Goal: Information Seeking & Learning: Learn about a topic

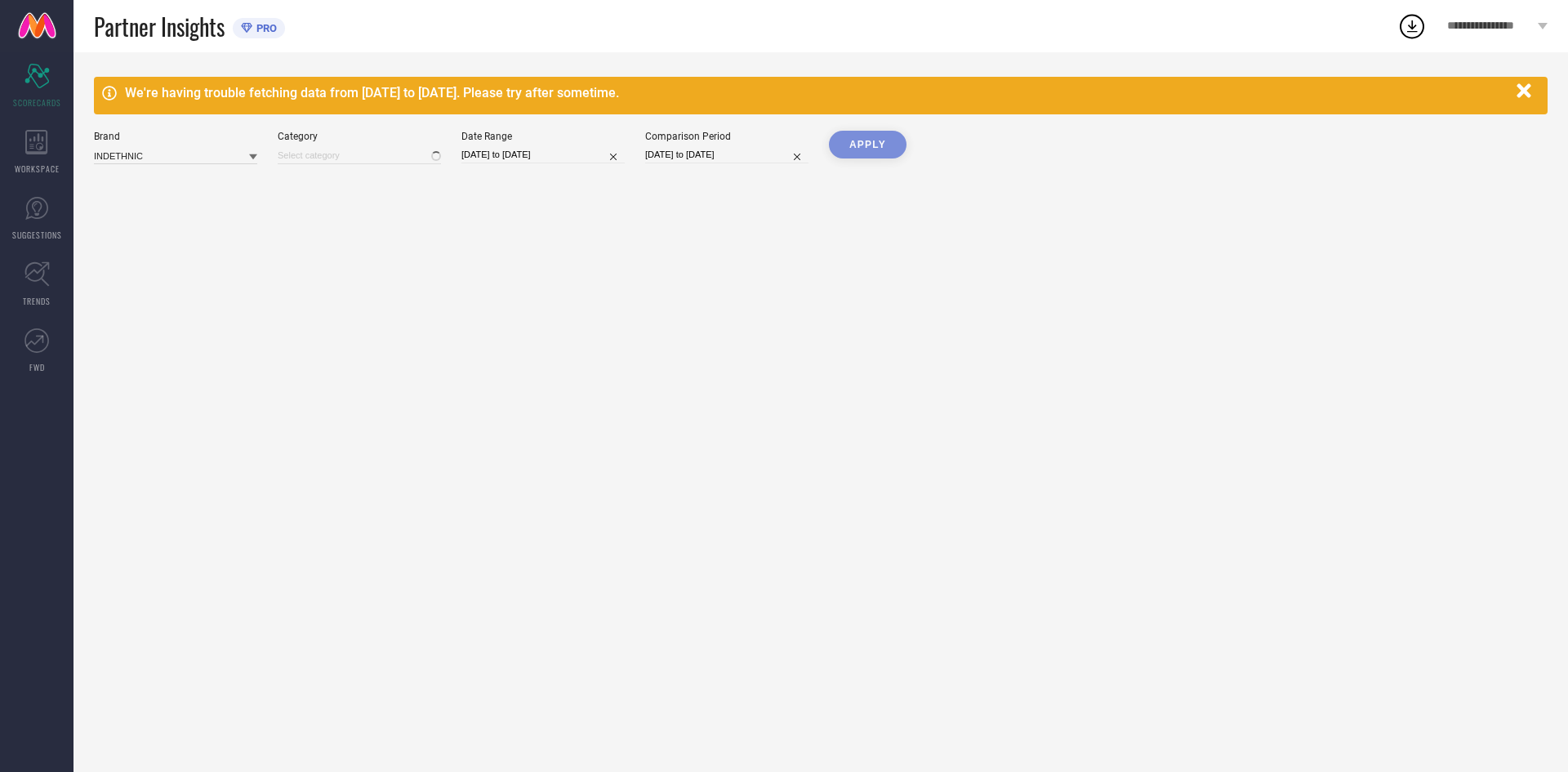
type input "All"
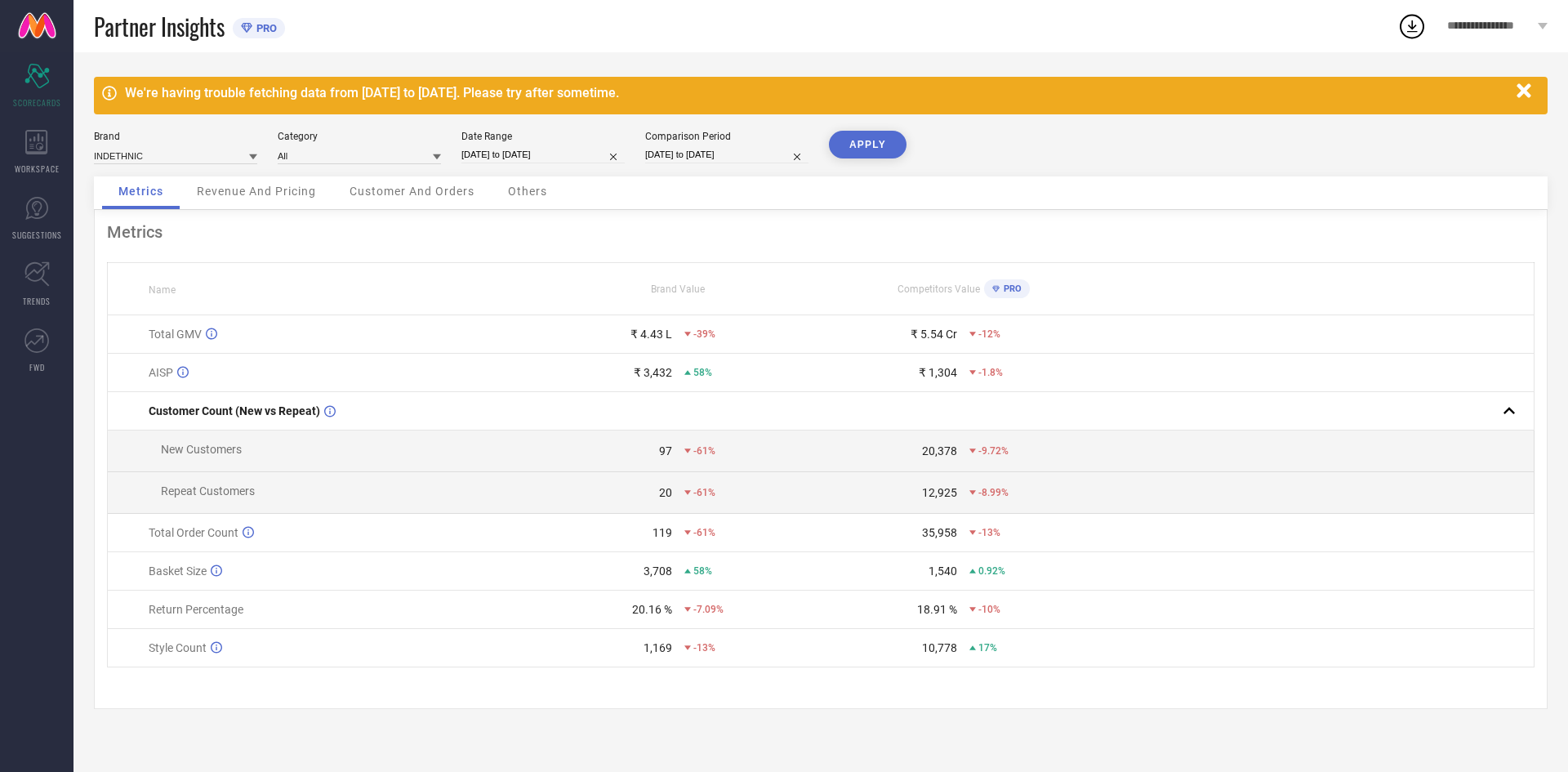
click at [270, 184] on div "Revenue And Pricing" at bounding box center [256, 193] width 152 height 33
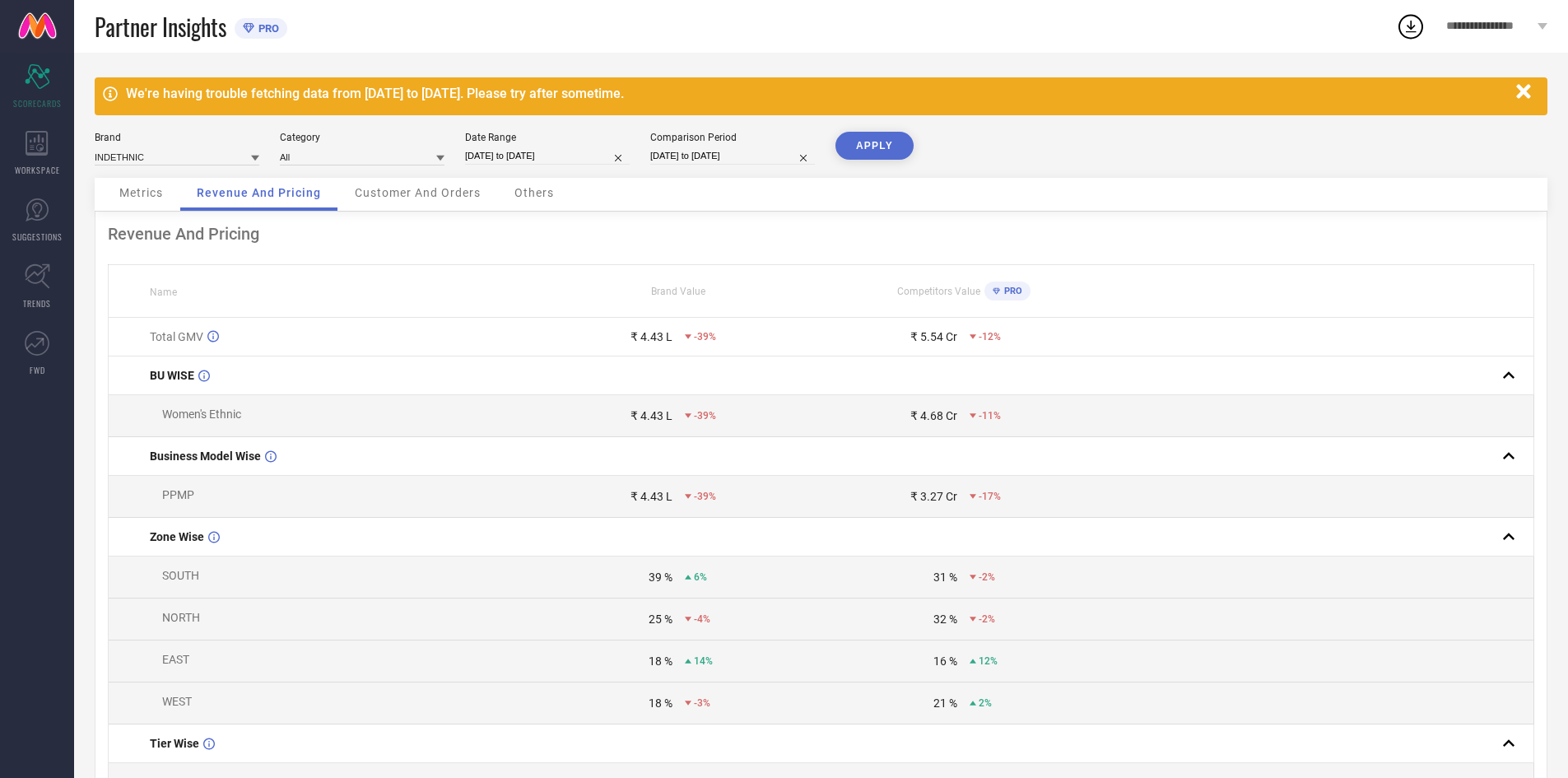
click at [429, 185] on div "Customer And Orders" at bounding box center [418, 194] width 159 height 33
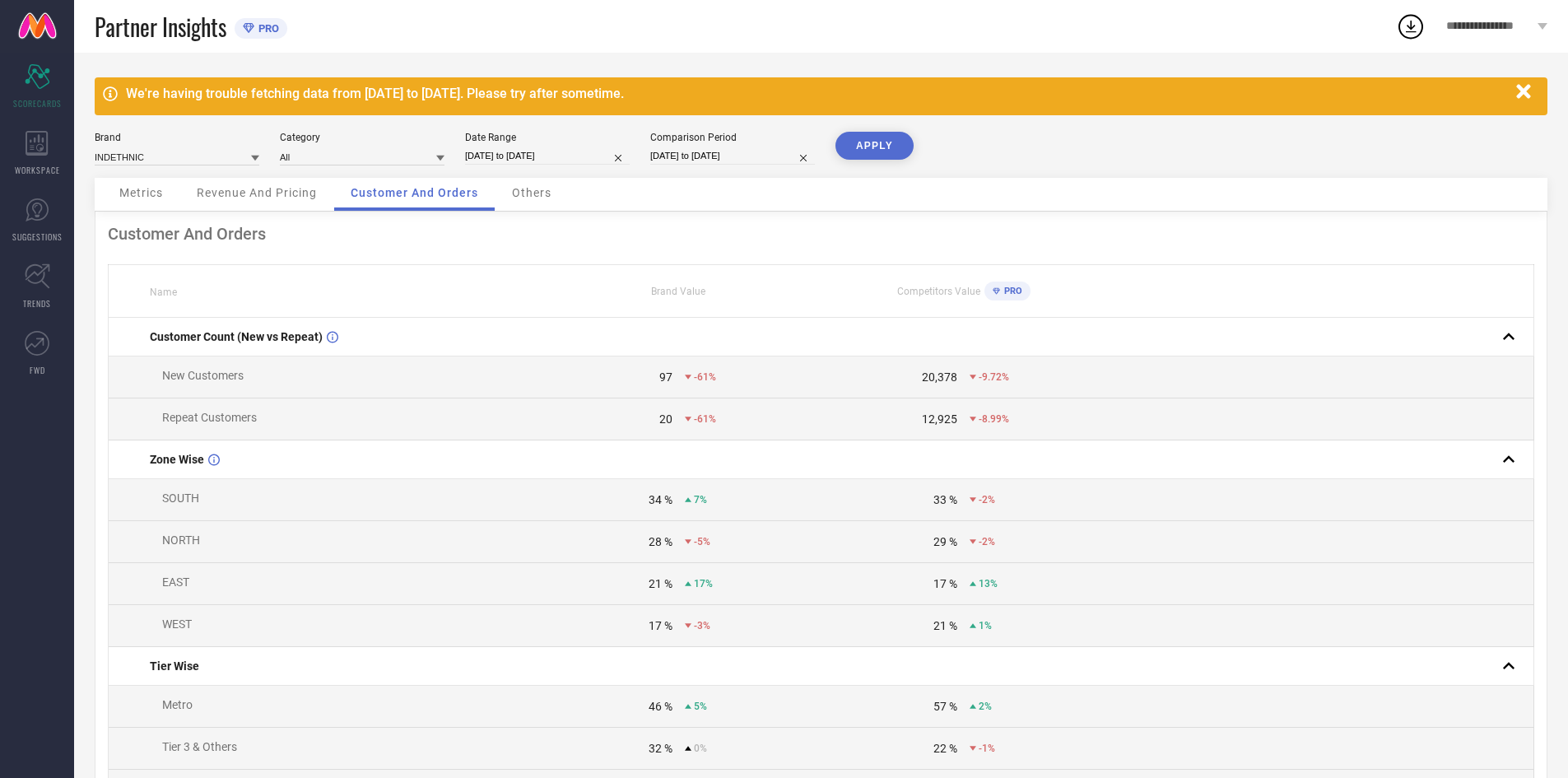
drag, startPoint x: 520, startPoint y: 184, endPoint x: 530, endPoint y: 198, distance: 17.2
click at [522, 185] on div "Others" at bounding box center [531, 194] width 73 height 33
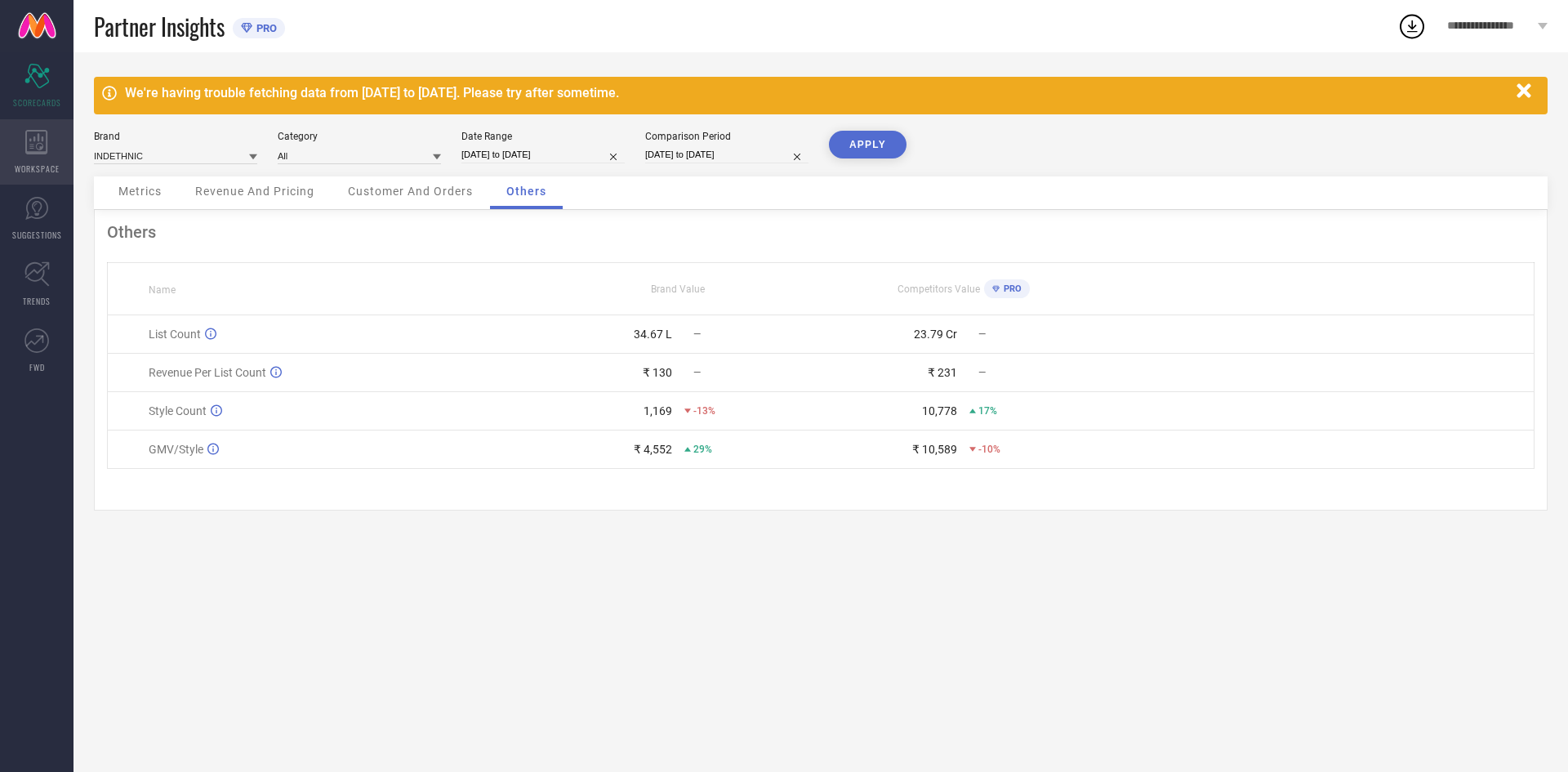
click at [41, 144] on icon at bounding box center [36, 142] width 22 height 25
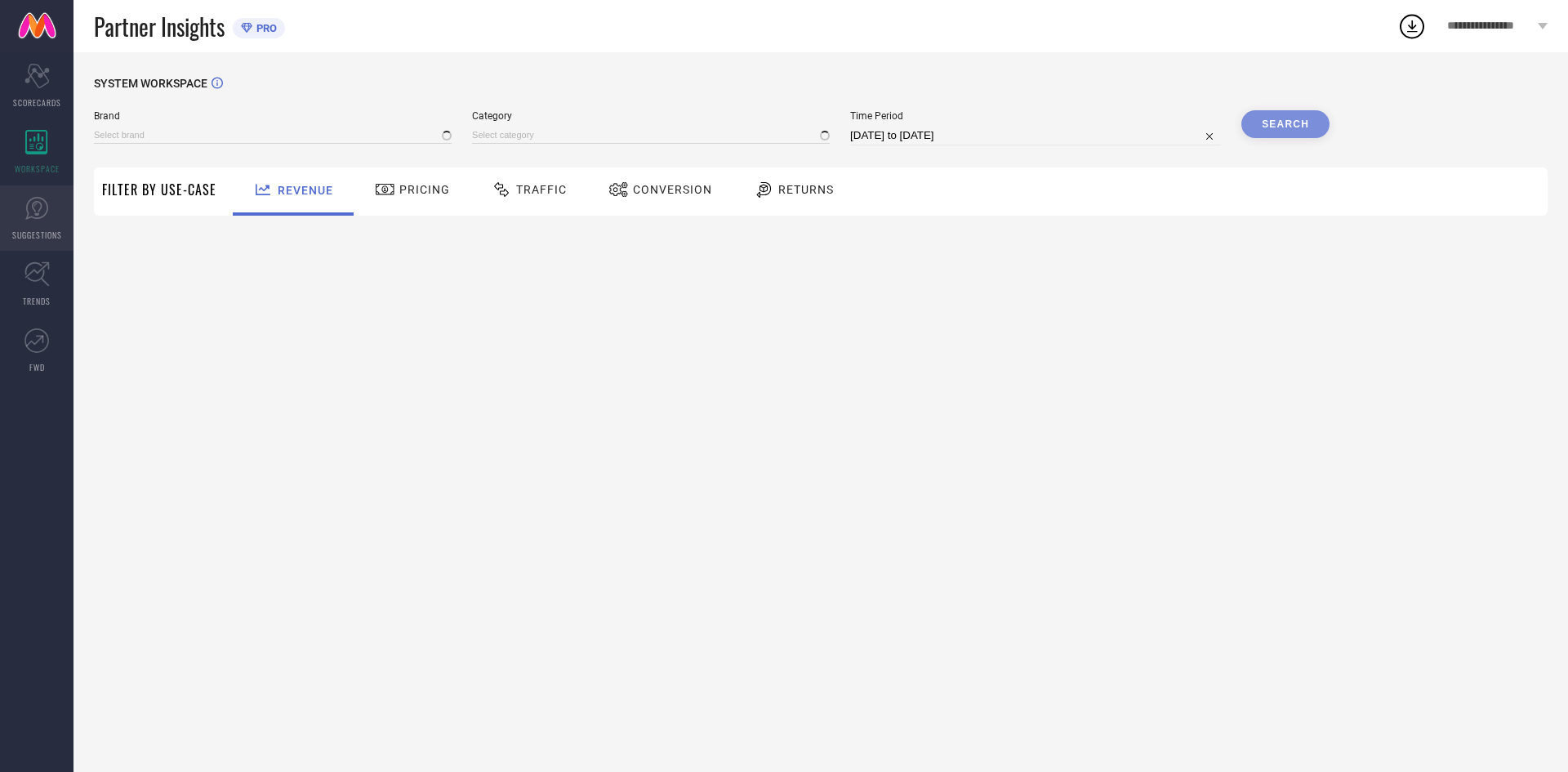
type input "INDETHNIC"
type input "All"
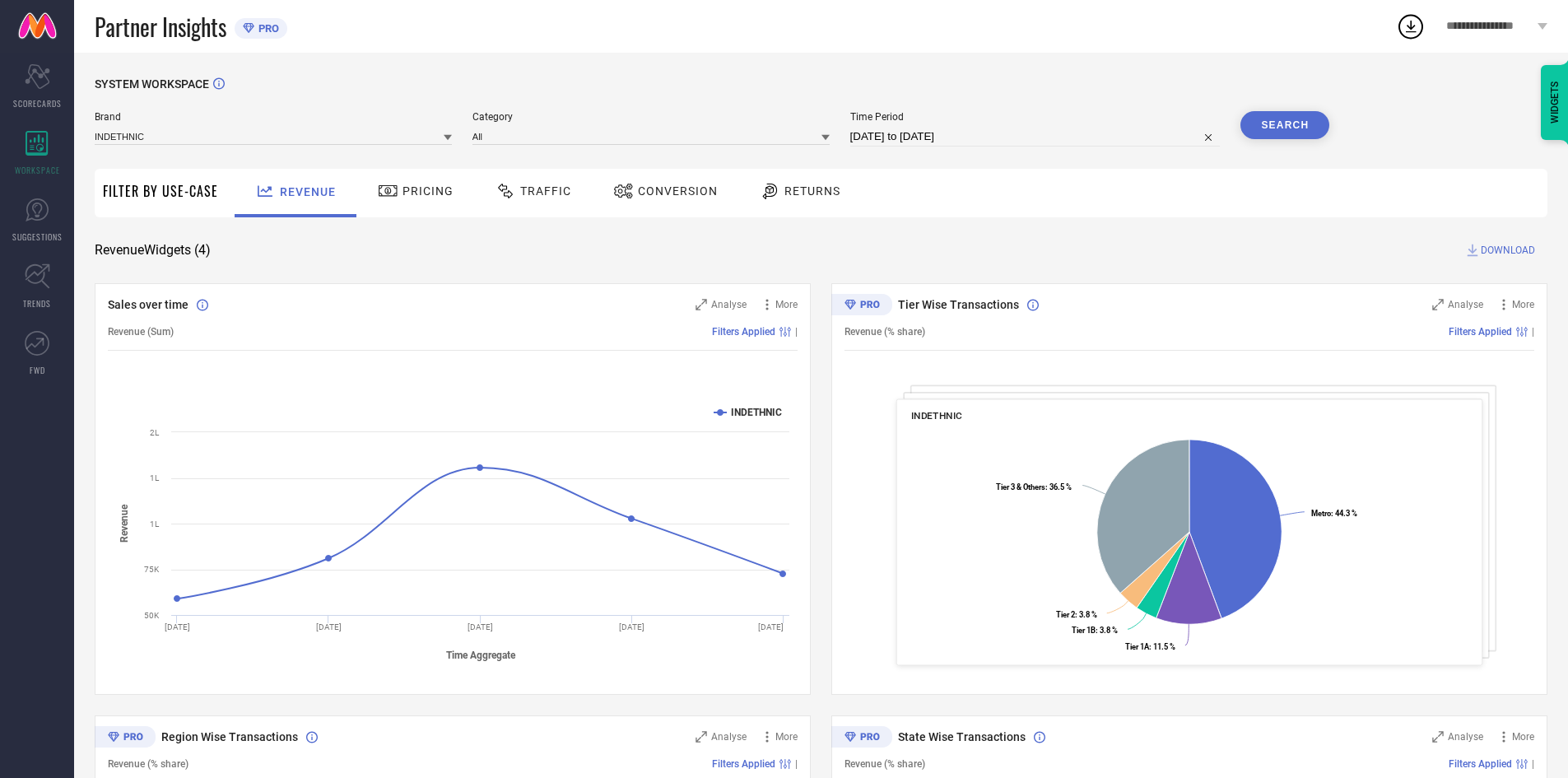
click at [431, 190] on span "Pricing" at bounding box center [428, 191] width 51 height 13
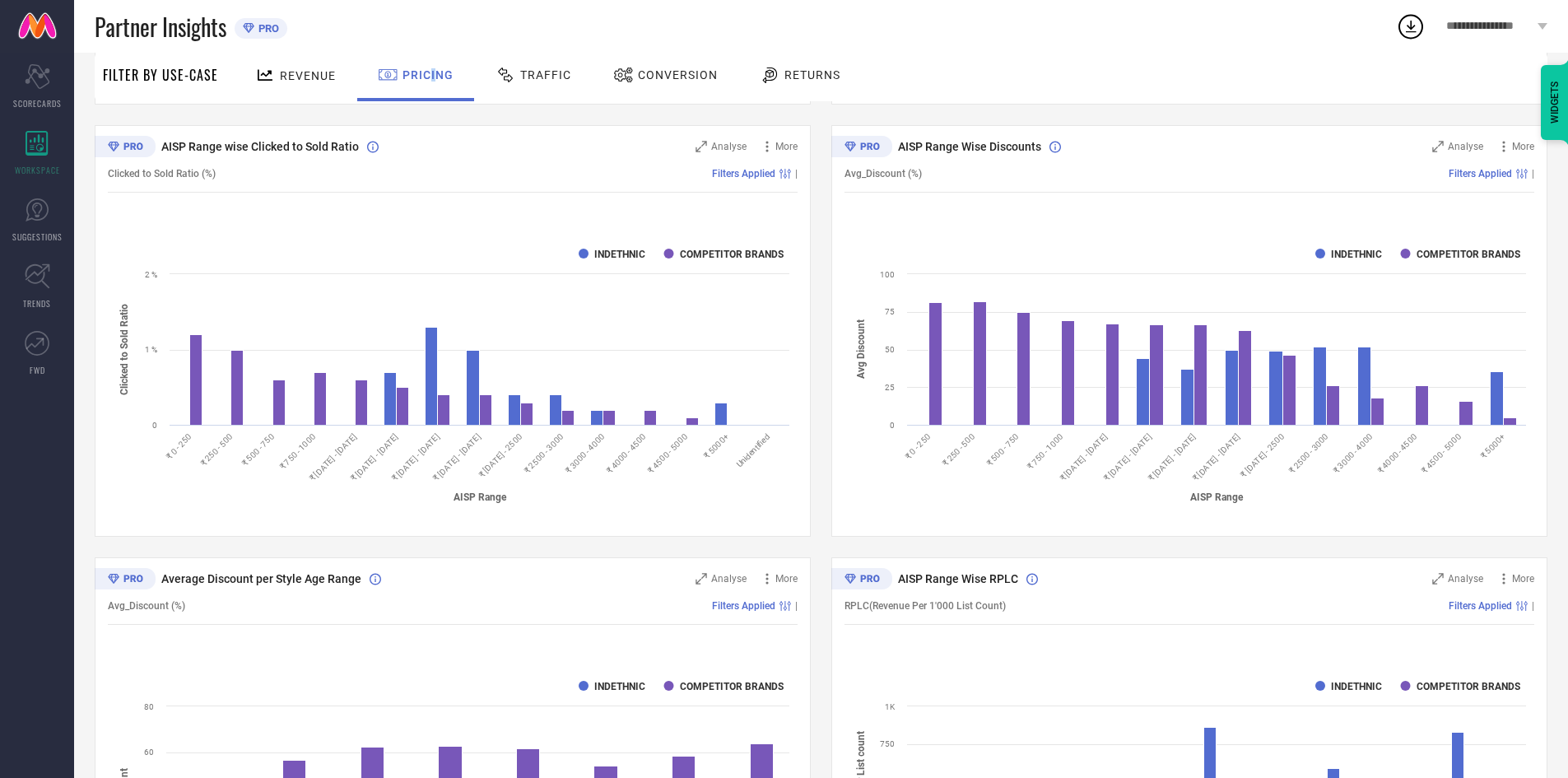
scroll to position [807, 0]
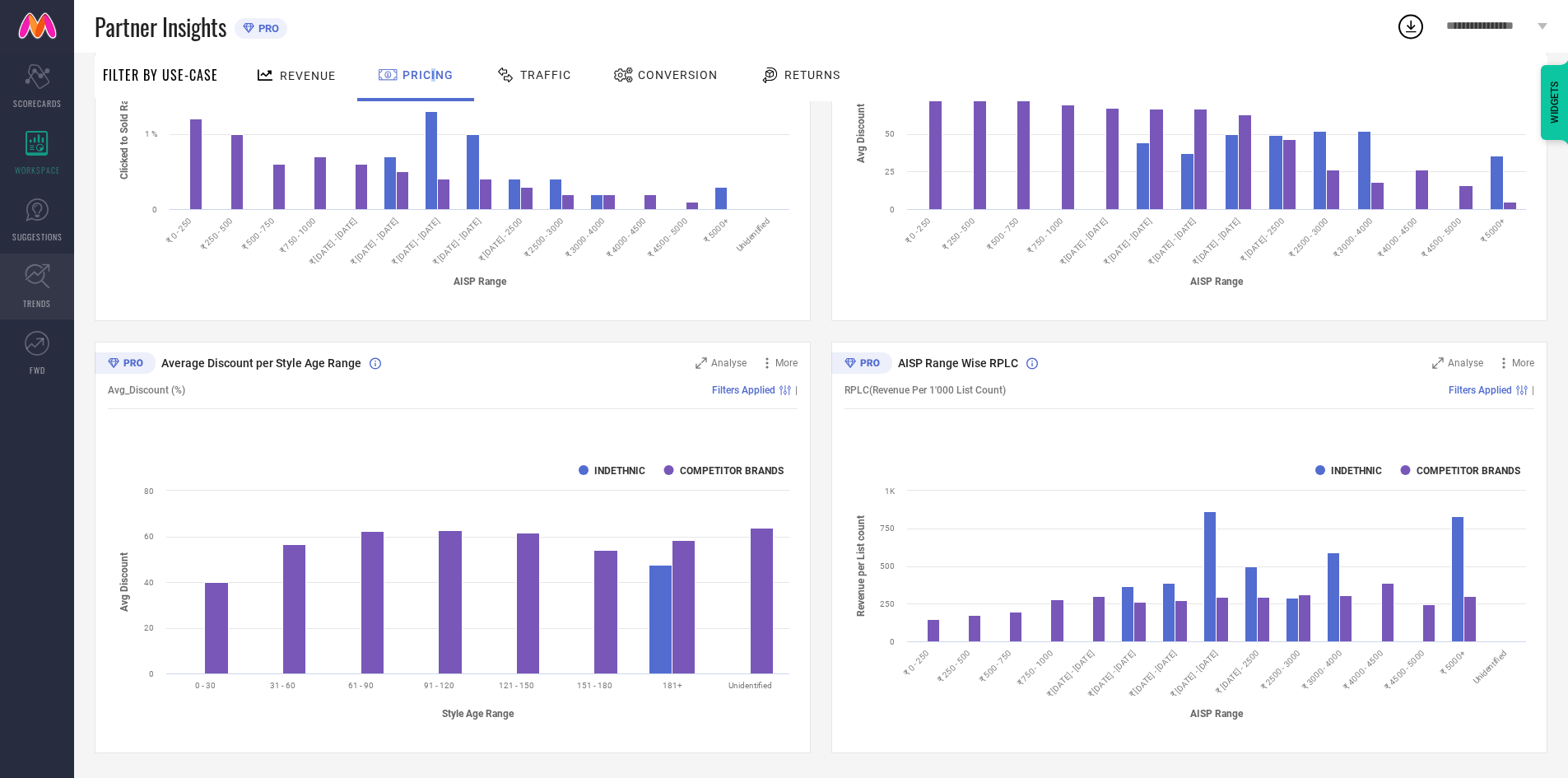
click at [28, 283] on icon at bounding box center [38, 276] width 26 height 26
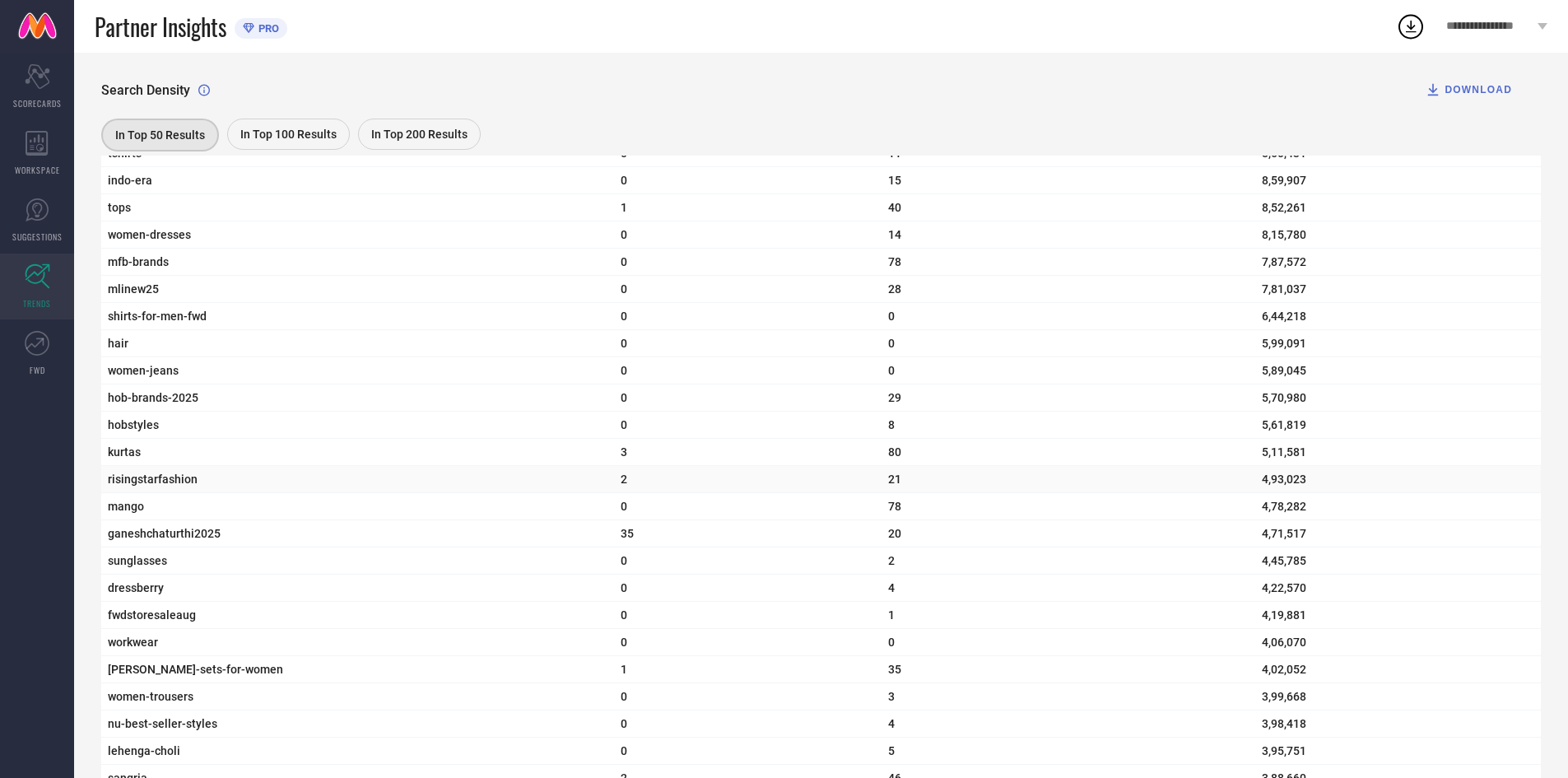
scroll to position [1812, 0]
